Goal: Book appointment/travel/reservation

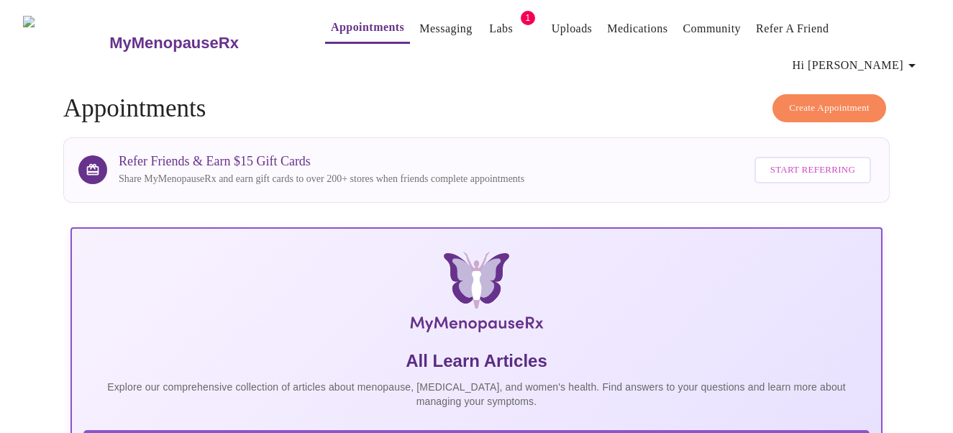
drag, startPoint x: 633, startPoint y: 63, endPoint x: 625, endPoint y: 61, distance: 8.2
click at [338, 30] on link "Appointments" at bounding box center [367, 27] width 73 height 20
